Goal: Information Seeking & Learning: Learn about a topic

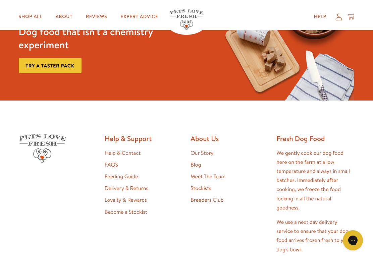
scroll to position [271, 0]
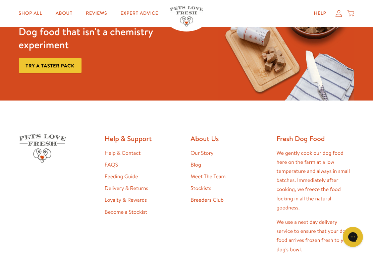
click at [198, 185] on link "Stockists" at bounding box center [201, 188] width 21 height 7
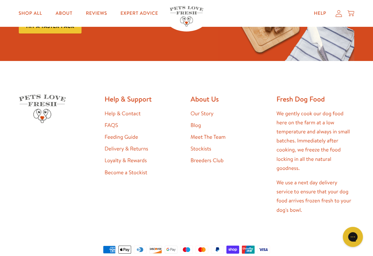
scroll to position [291, 0]
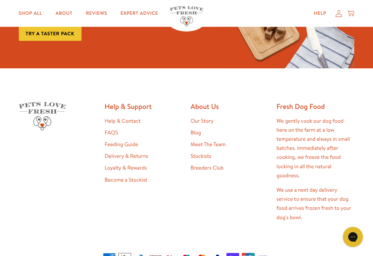
click at [195, 125] on link "Our Story" at bounding box center [202, 120] width 23 height 7
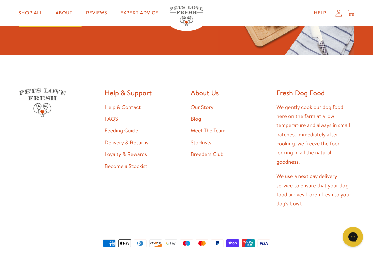
scroll to position [1745, 0]
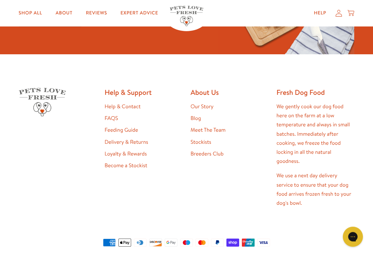
click at [114, 139] on link "Delivery & Returns" at bounding box center [127, 142] width 44 height 7
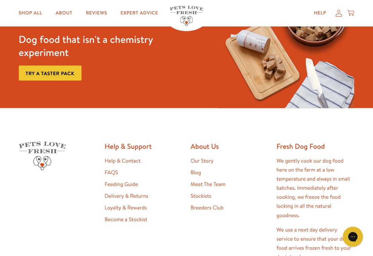
scroll to position [809, 0]
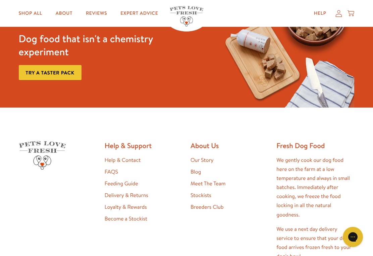
click at [106, 157] on link "Help & Contact" at bounding box center [123, 160] width 36 height 7
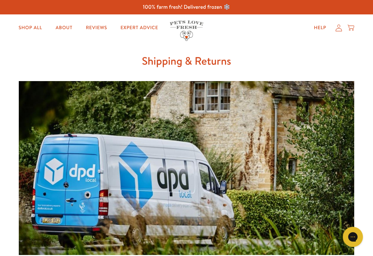
scroll to position [820, 0]
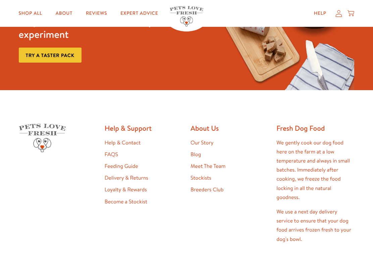
scroll to position [282, 0]
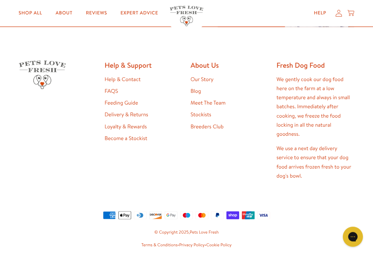
scroll to position [1043, 0]
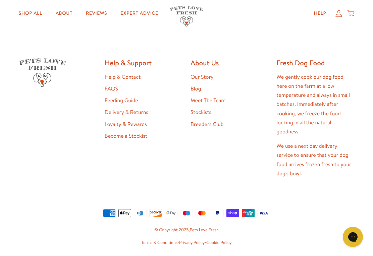
click at [198, 101] on link "Meet The Team" at bounding box center [208, 100] width 35 height 7
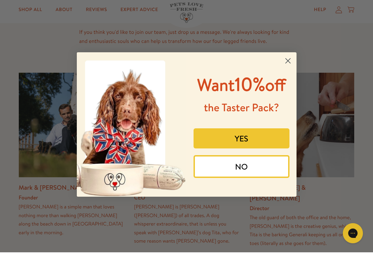
scroll to position [93, 0]
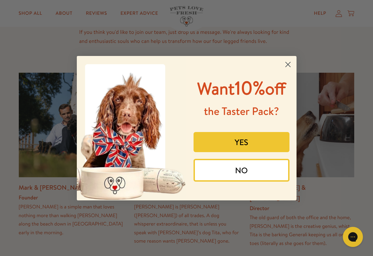
click at [289, 63] on circle "Close dialog" at bounding box center [287, 64] width 11 height 11
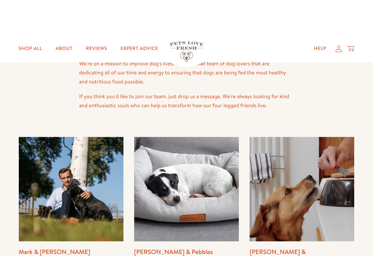
scroll to position [0, 0]
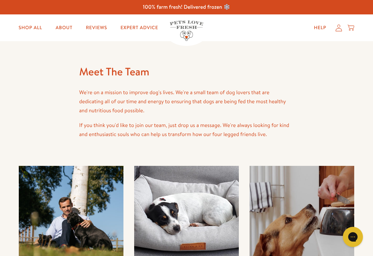
click at [60, 23] on link "About" at bounding box center [64, 27] width 28 height 13
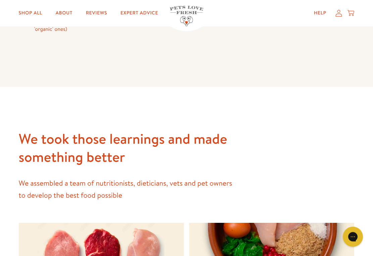
scroll to position [695, 0]
